Goal: Transaction & Acquisition: Purchase product/service

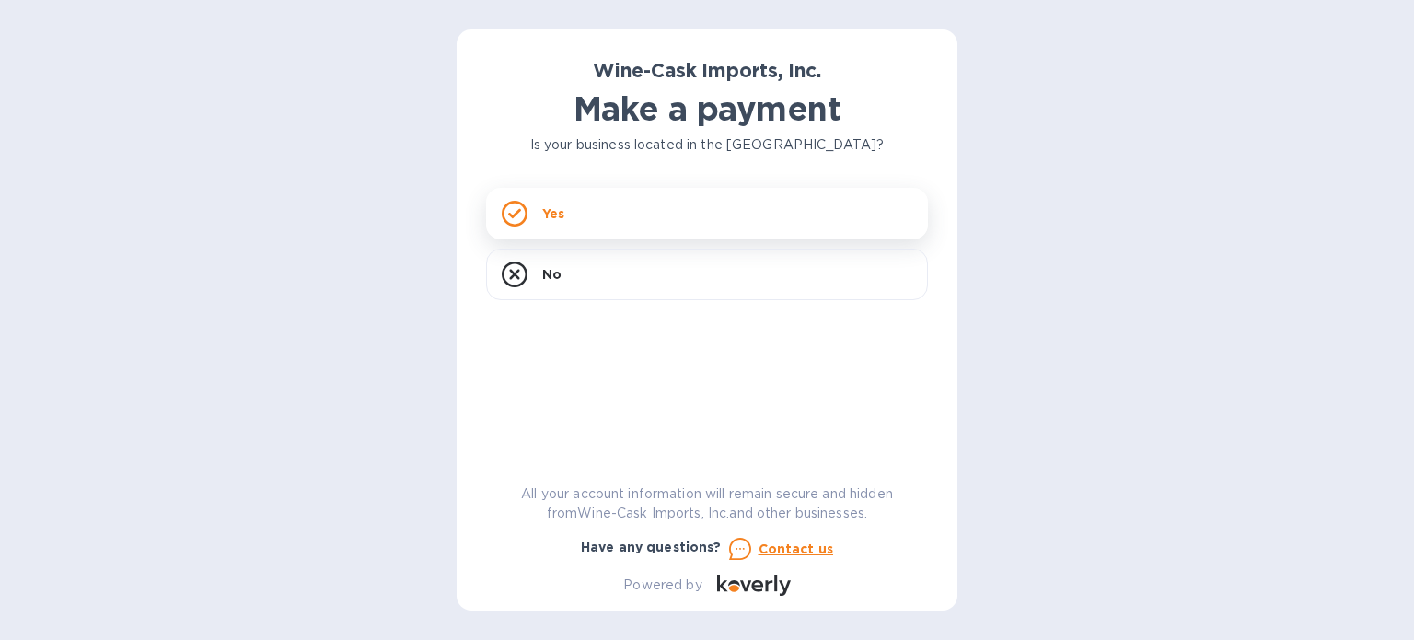
click at [582, 221] on div "Yes" at bounding box center [707, 214] width 442 height 52
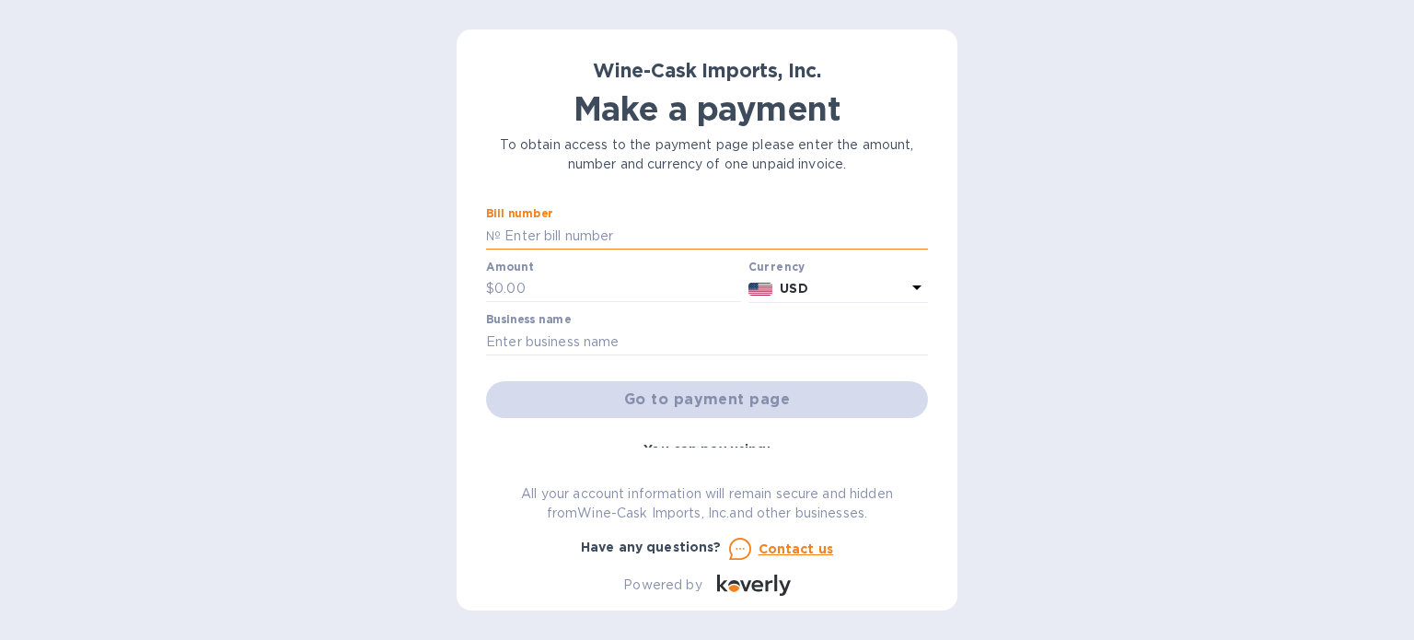
click at [579, 246] on input "text" at bounding box center [714, 236] width 427 height 28
type input "35308"
click at [519, 285] on input "text" at bounding box center [617, 289] width 247 height 28
type input "415.80"
click at [738, 333] on input "text" at bounding box center [707, 342] width 442 height 28
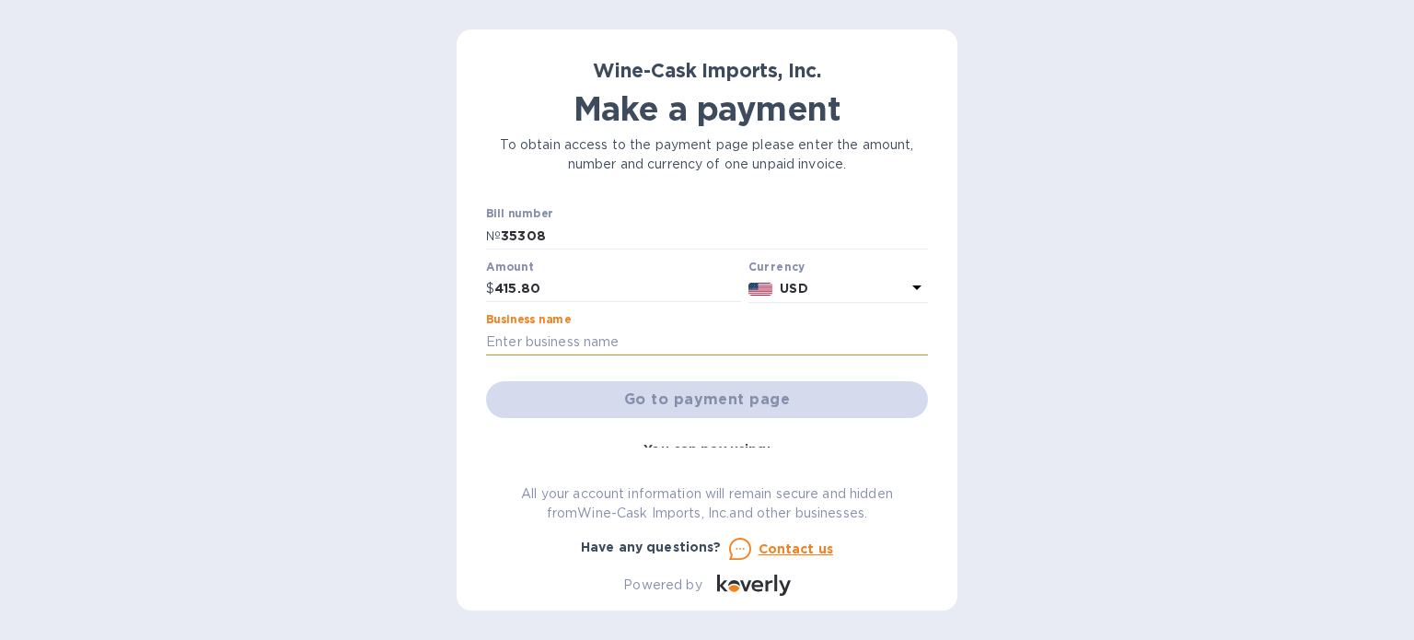
type input "[PERSON_NAME] Golf Club"
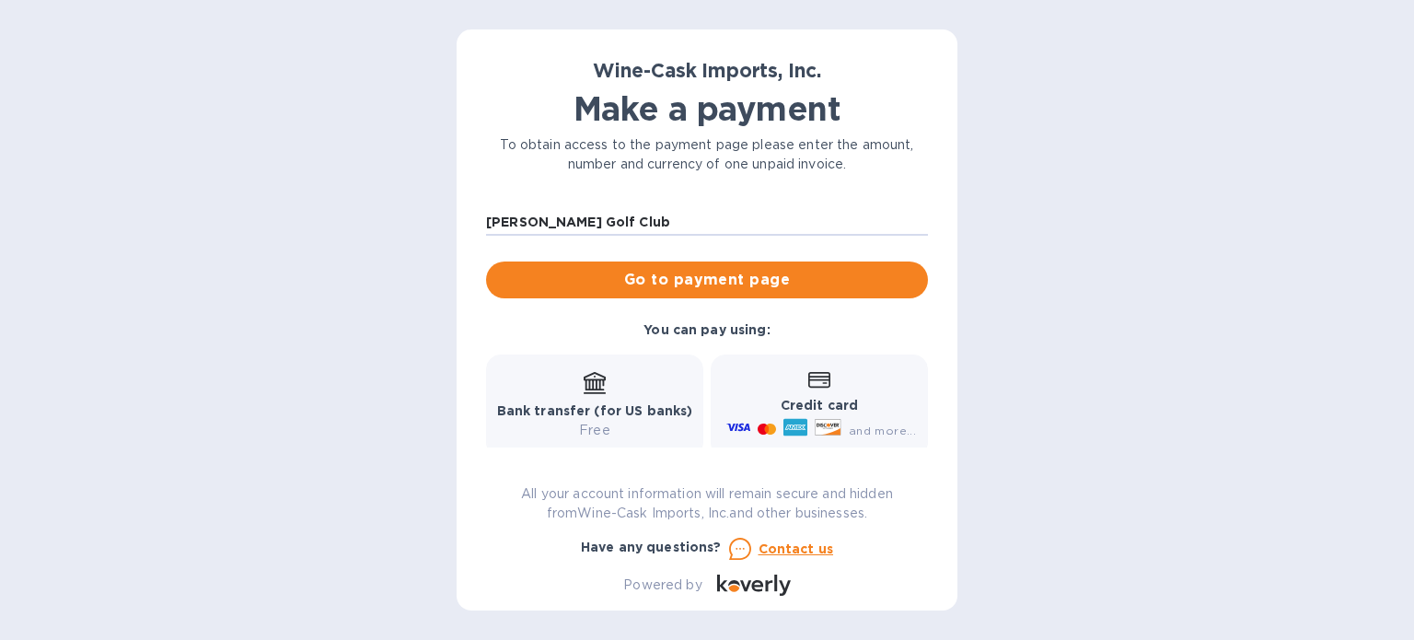
scroll to position [66, 0]
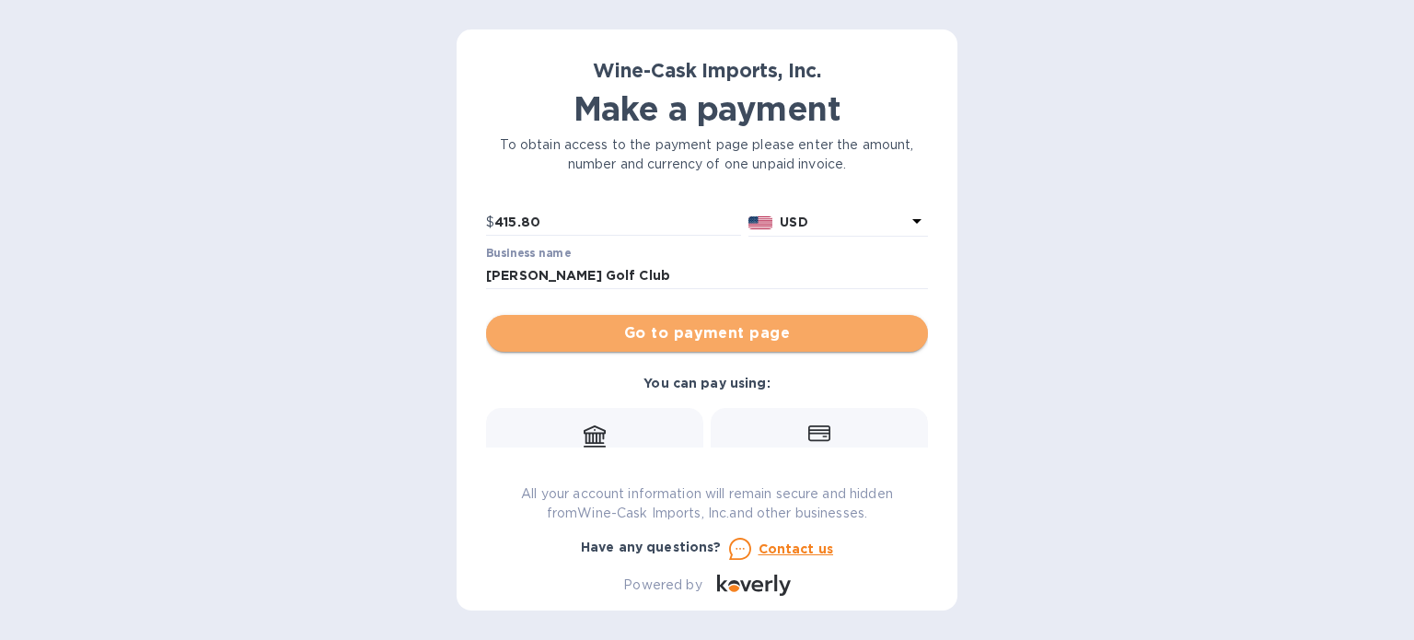
click at [781, 324] on span "Go to payment page" at bounding box center [707, 333] width 412 height 22
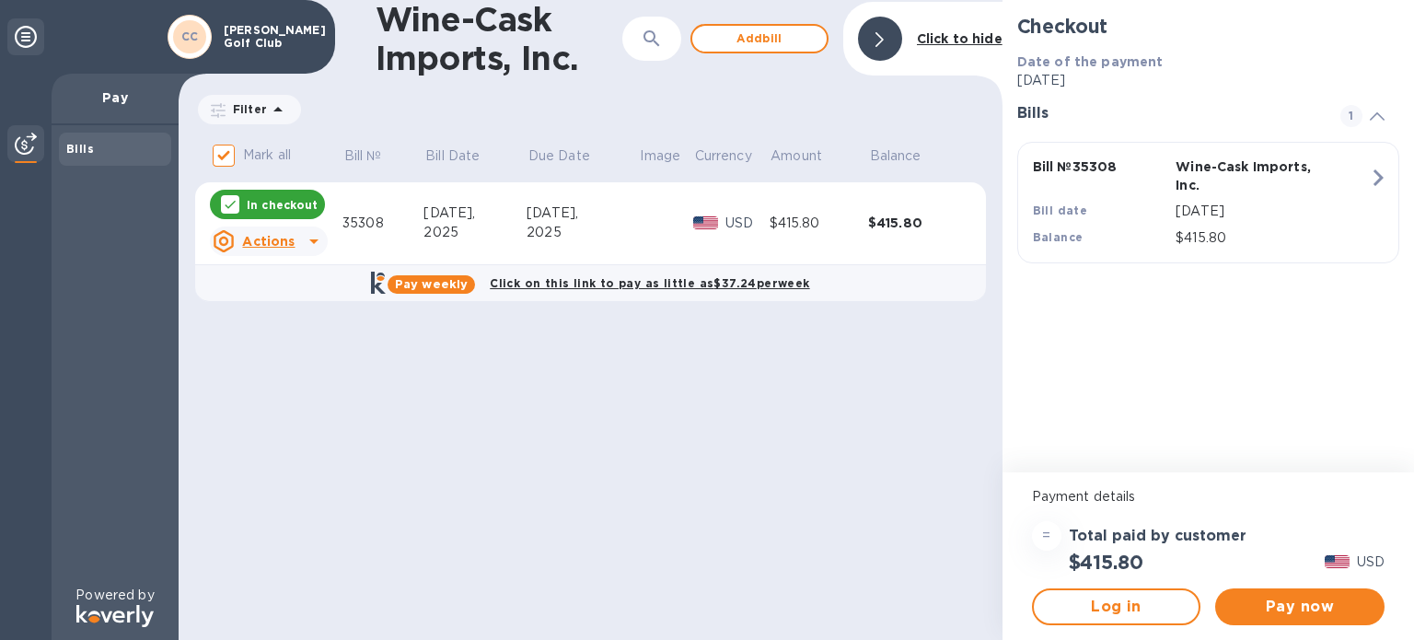
click at [303, 244] on icon at bounding box center [314, 241] width 22 height 22
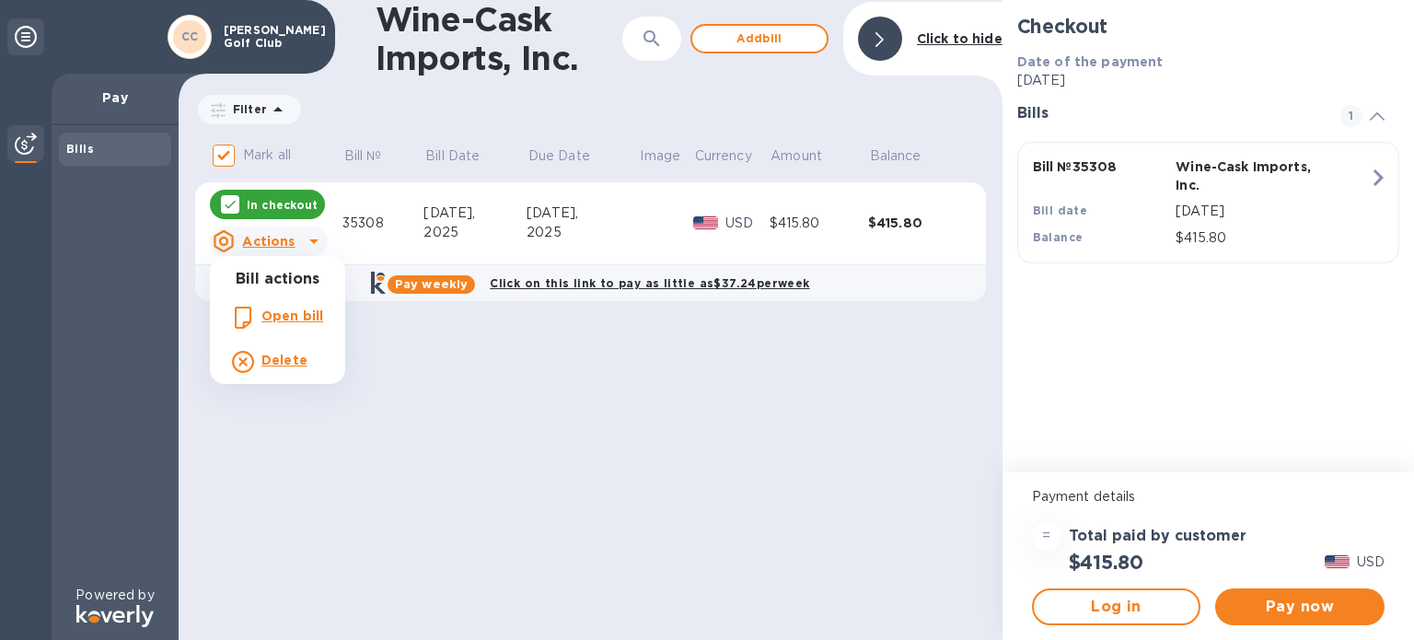
click at [537, 474] on div at bounding box center [707, 320] width 1414 height 640
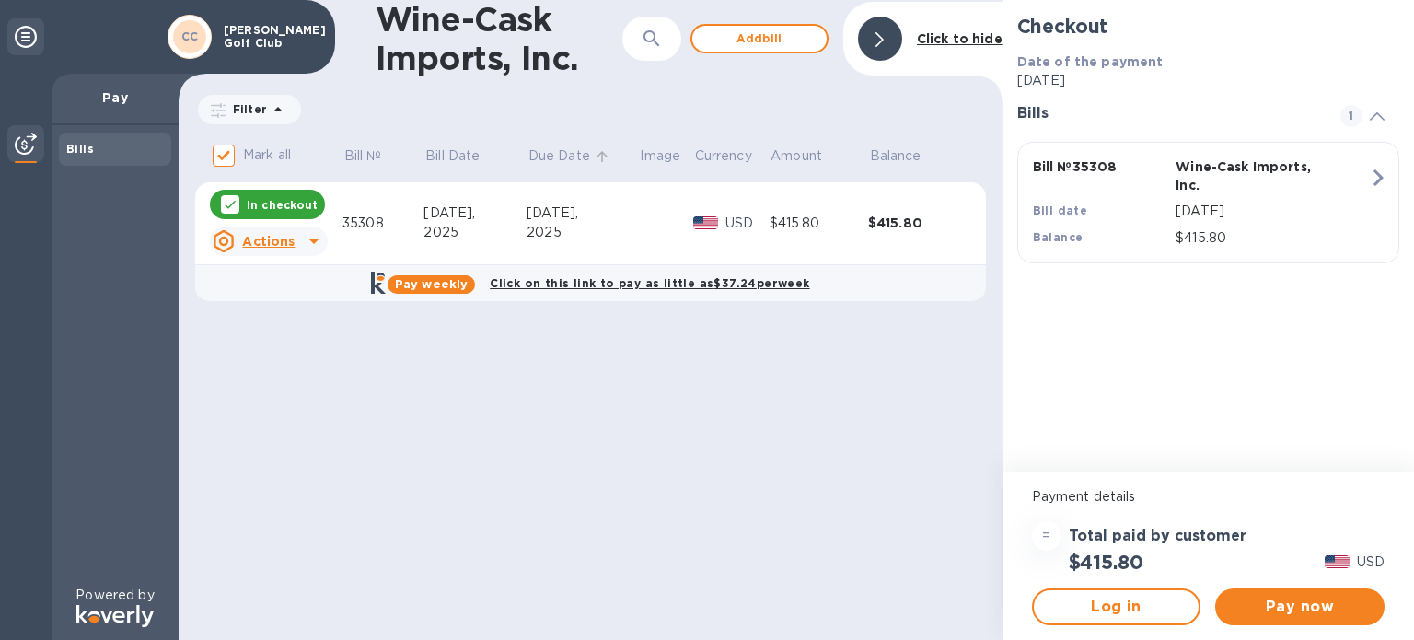
click at [562, 155] on p "Due Date" at bounding box center [559, 155] width 62 height 19
click at [555, 209] on div "[DATE]," at bounding box center [583, 212] width 112 height 19
click at [877, 513] on div "Wine-Cask Imports, Inc. ​ Add [PERSON_NAME] to hide Filter Amount Mark all Bill…" at bounding box center [591, 320] width 824 height 640
click at [1367, 607] on span "Pay now" at bounding box center [1300, 607] width 140 height 22
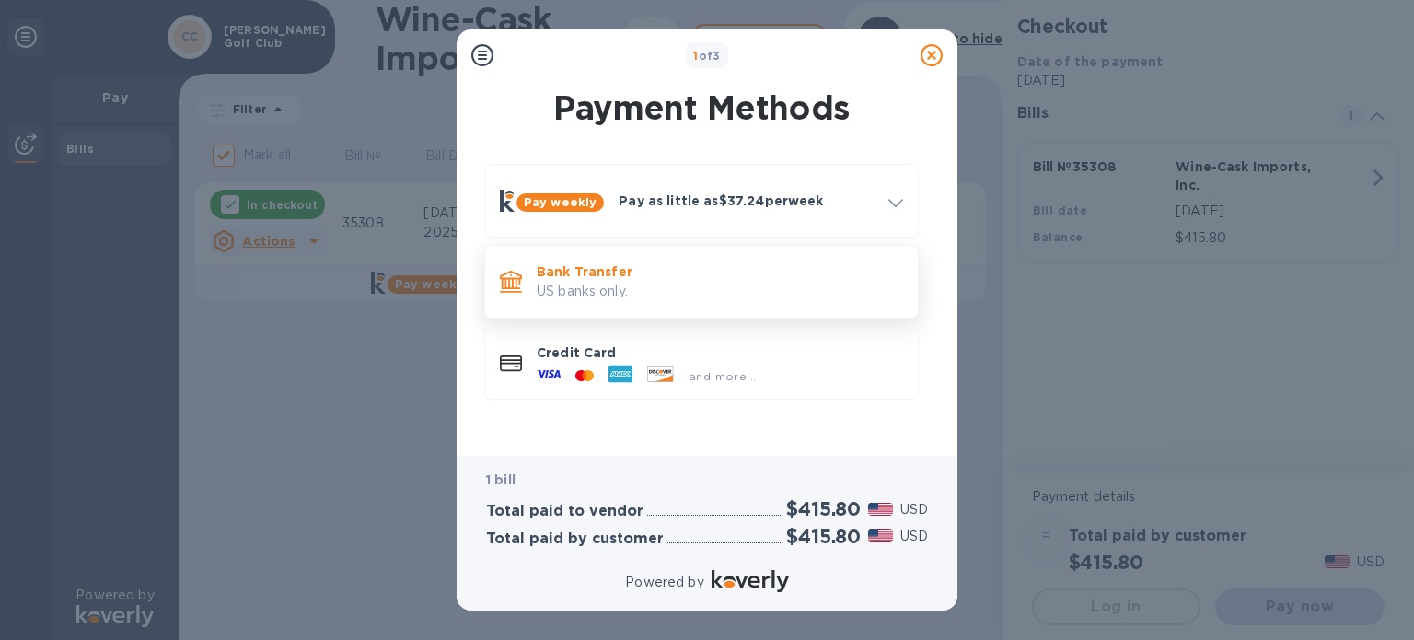
click at [594, 282] on p "US banks only." at bounding box center [720, 291] width 366 height 19
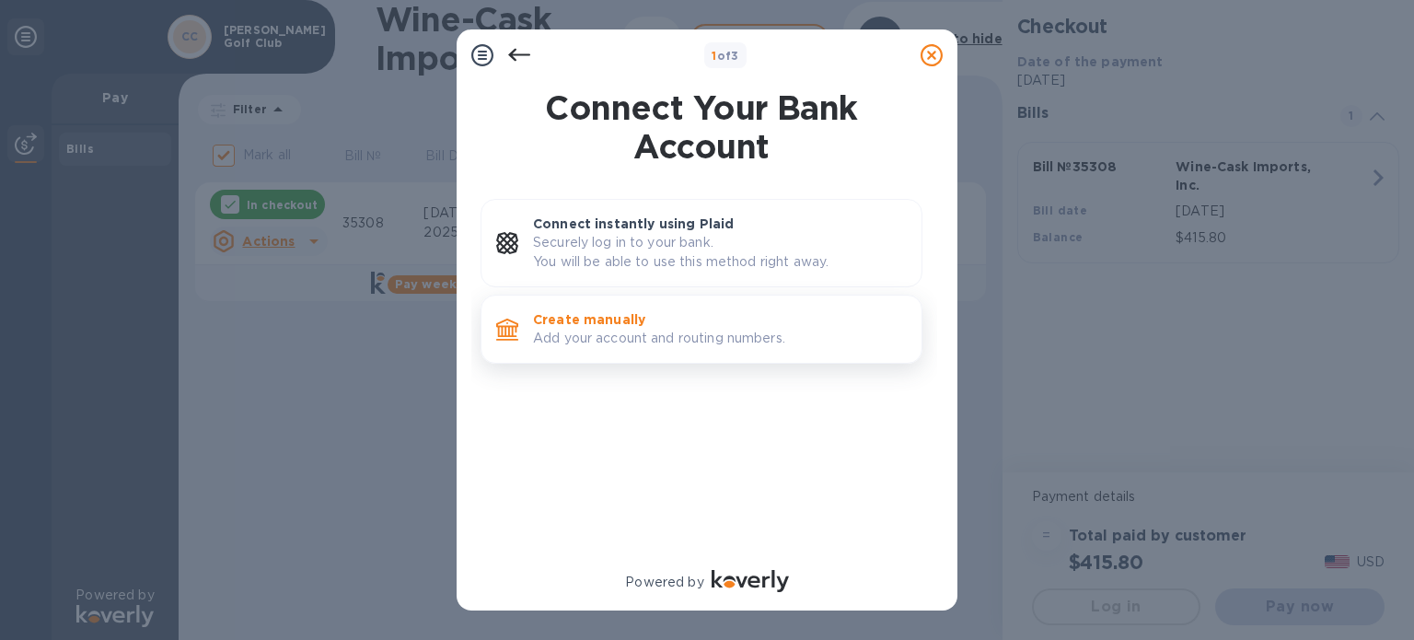
click at [596, 329] on p "Add your account and routing numbers." at bounding box center [720, 338] width 374 height 19
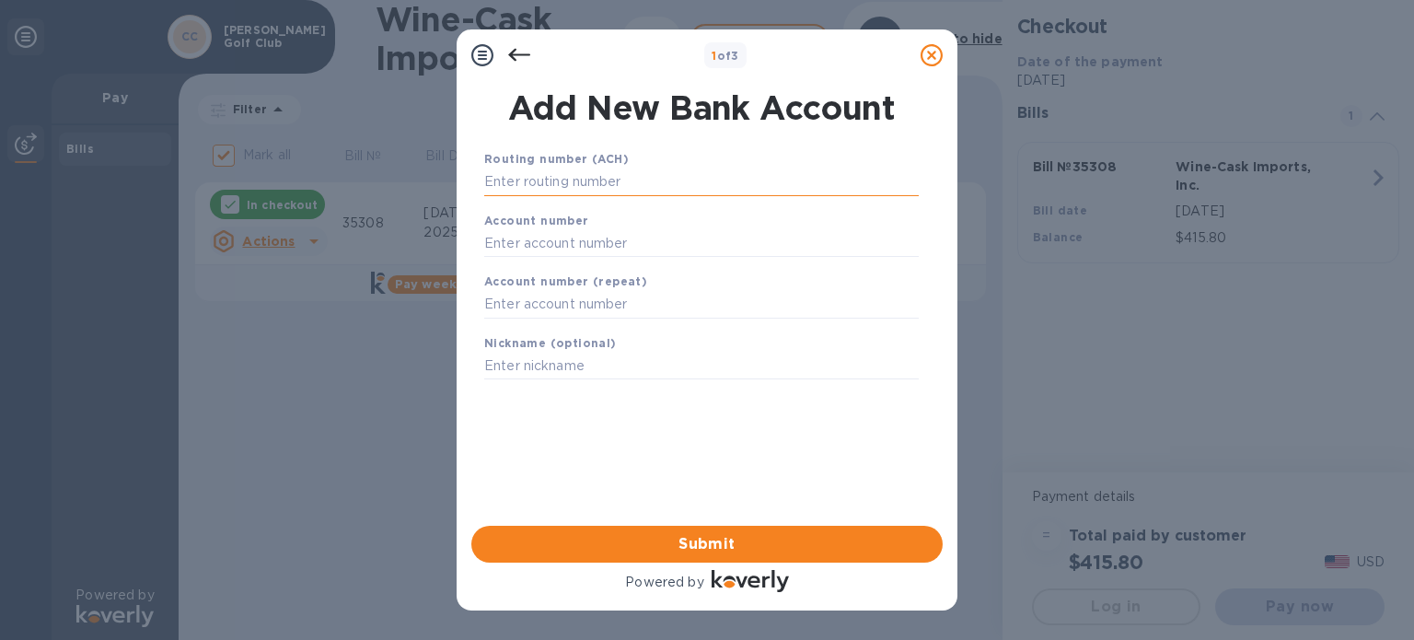
click at [611, 174] on input "text" at bounding box center [701, 182] width 435 height 28
